Goal: Information Seeking & Learning: Learn about a topic

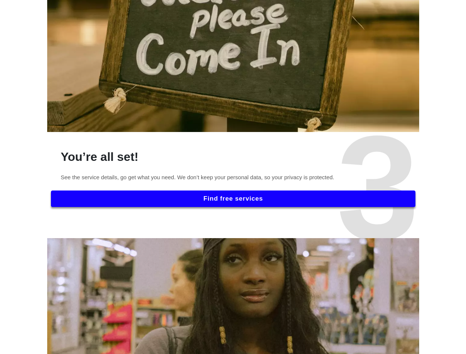
scroll to position [936, 0]
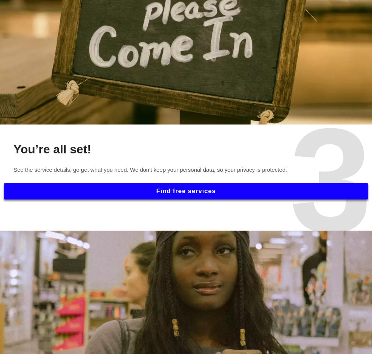
click at [188, 191] on button "Find free services" at bounding box center [186, 191] width 364 height 16
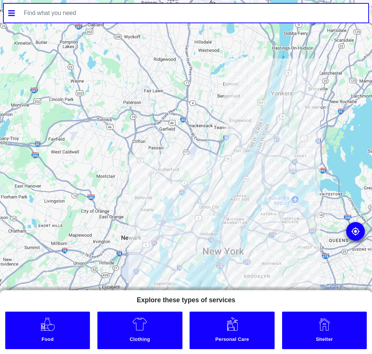
click at [182, 331] on link "Clothing" at bounding box center [139, 329] width 85 height 37
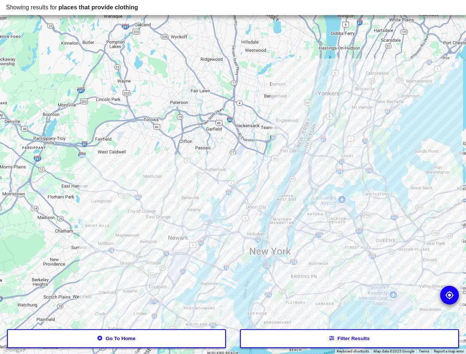
click at [372, 242] on div at bounding box center [233, 177] width 466 height 354
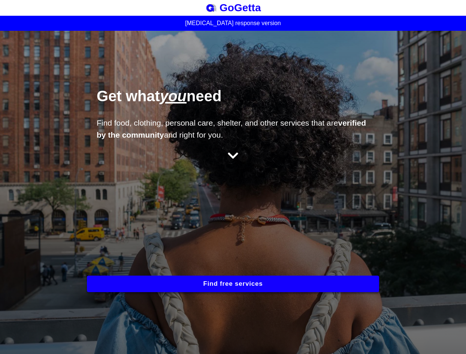
click at [270, 279] on button "Find free services" at bounding box center [233, 283] width 292 height 16
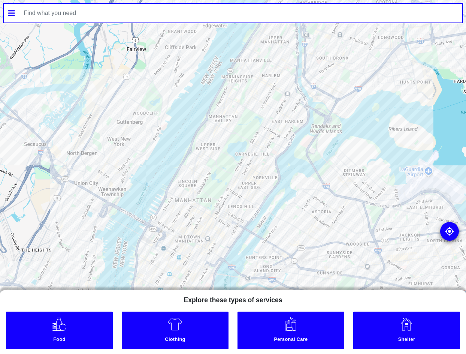
drag, startPoint x: 394, startPoint y: 231, endPoint x: 379, endPoint y: 182, distance: 51.2
click at [379, 206] on div at bounding box center [233, 177] width 466 height 354
